Goal: Unclear

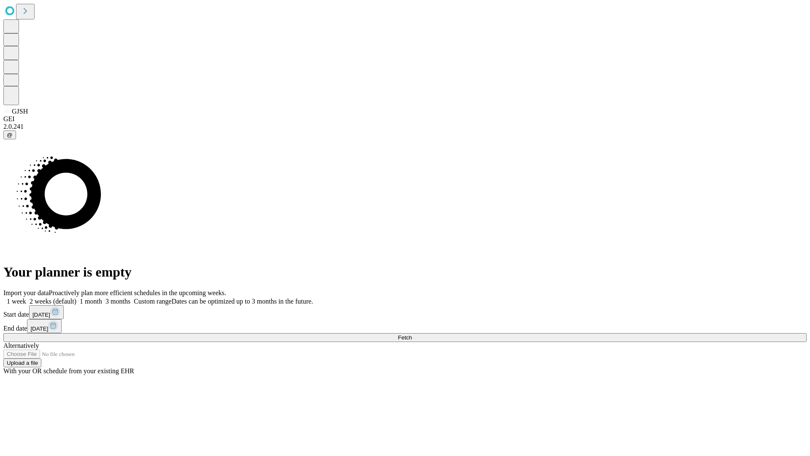
click at [412, 334] on span "Fetch" at bounding box center [405, 337] width 14 height 6
